Goal: Information Seeking & Learning: Find specific fact

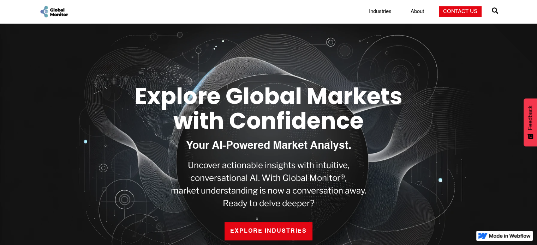
click at [494, 10] on span "" at bounding box center [495, 11] width 6 height 10
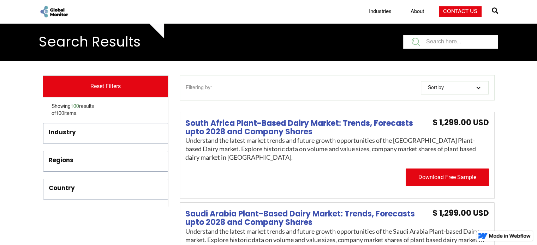
click at [428, 36] on input "filter" at bounding box center [450, 41] width 95 height 13
paste input "Global Monitor. "New Zealand Plant-Based Dairy Market: Trends, Forecasts up to …"
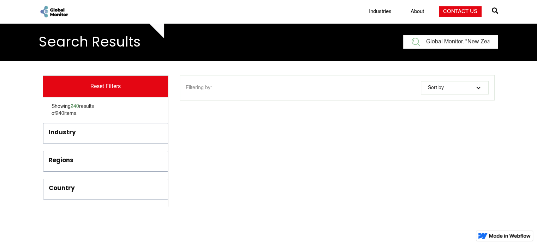
scroll to position [0, 154]
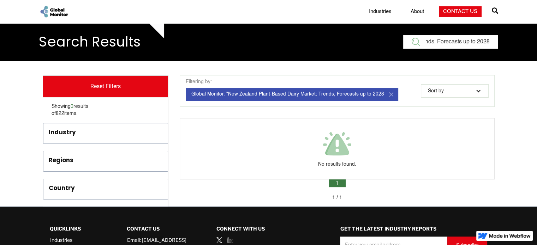
type input "Global Monitor. "New Zealand Plant-Based Dairy Market: Trends, Forecasts up to …"
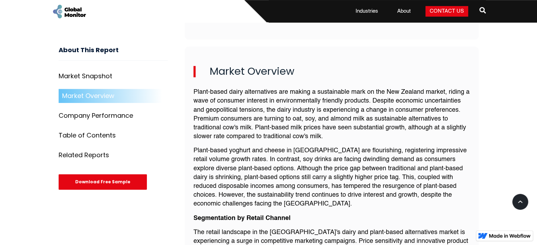
scroll to position [535, 0]
